Goal: Information Seeking & Learning: Learn about a topic

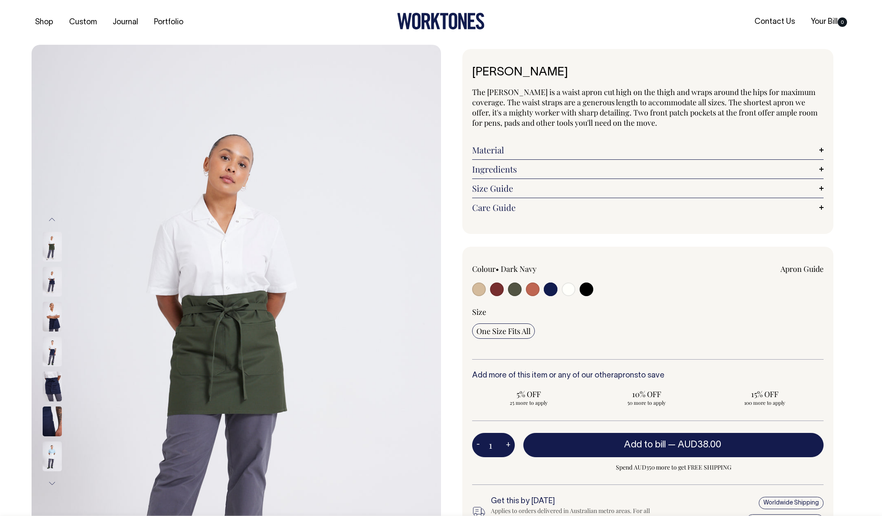
select select "Dark Navy"
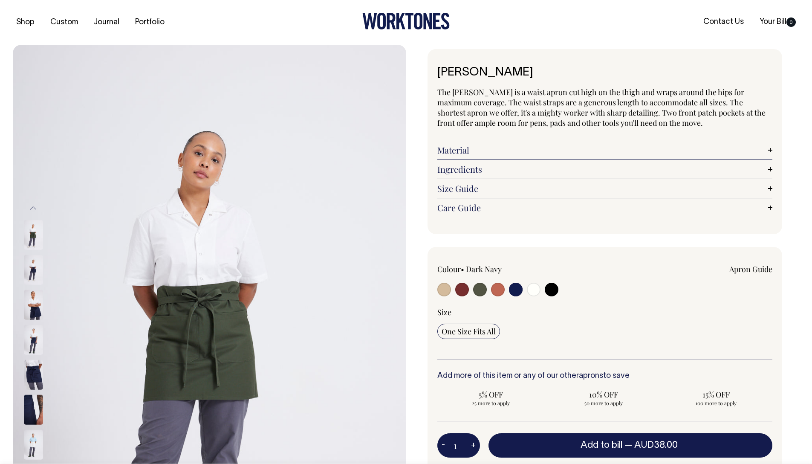
select select "Dark Navy"
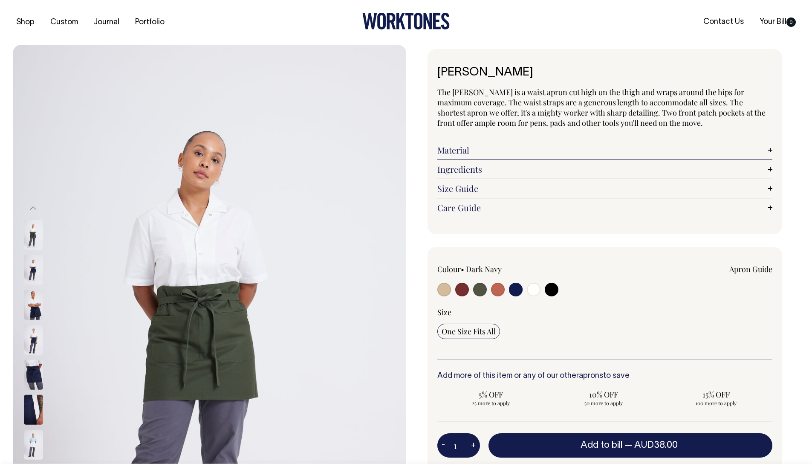
select select "Dark Navy"
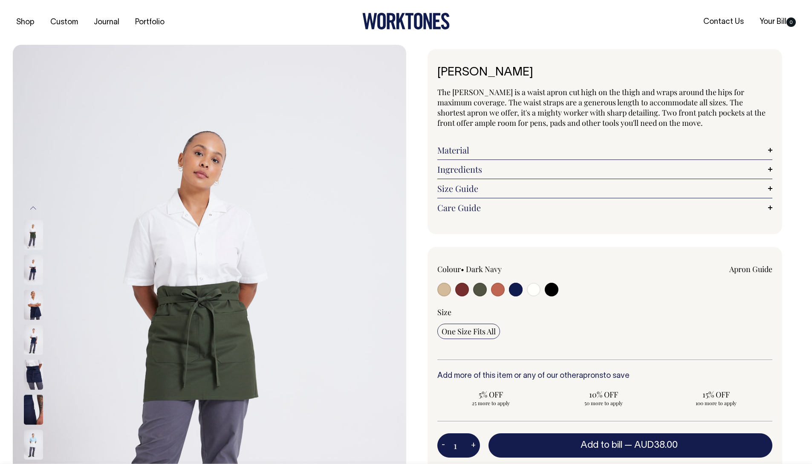
select select "Dark Navy"
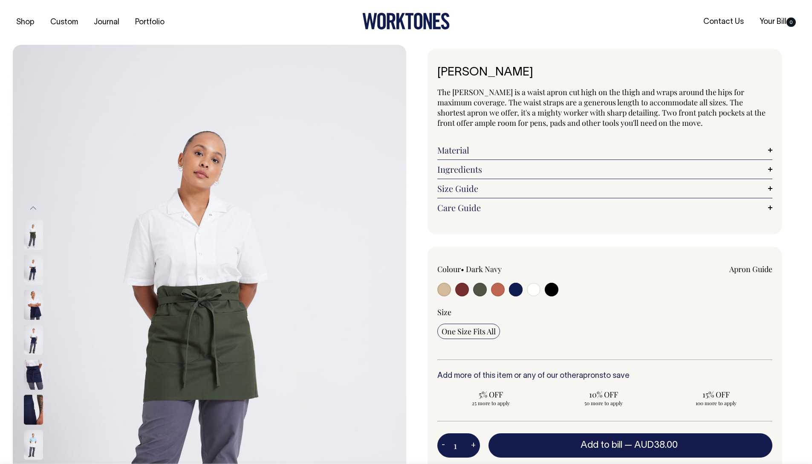
select select "Dark Navy"
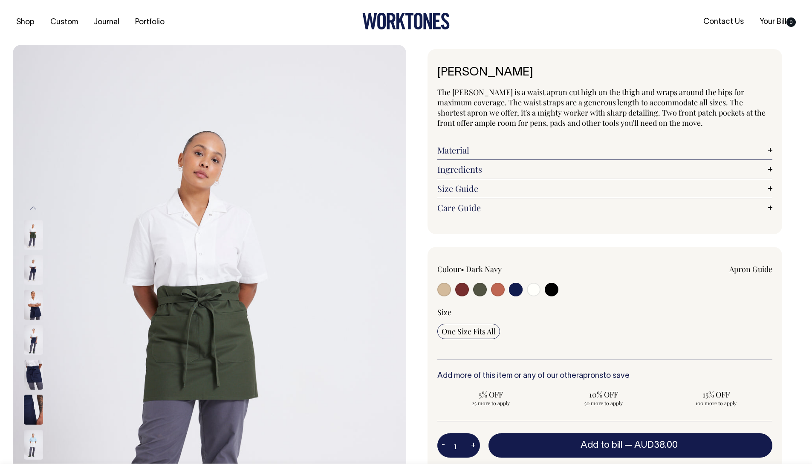
select select "Dark Navy"
